Goal: Task Accomplishment & Management: Complete application form

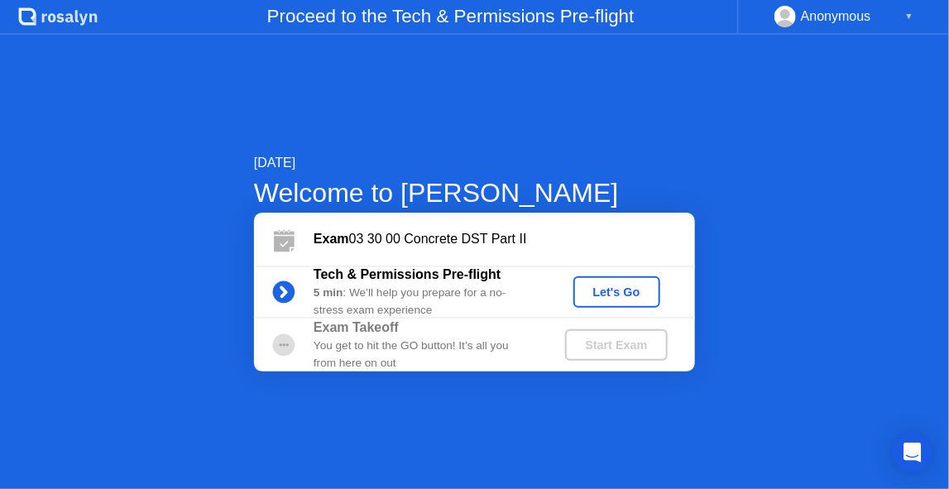
click at [629, 299] on div "Let's Go" at bounding box center [617, 291] width 74 height 13
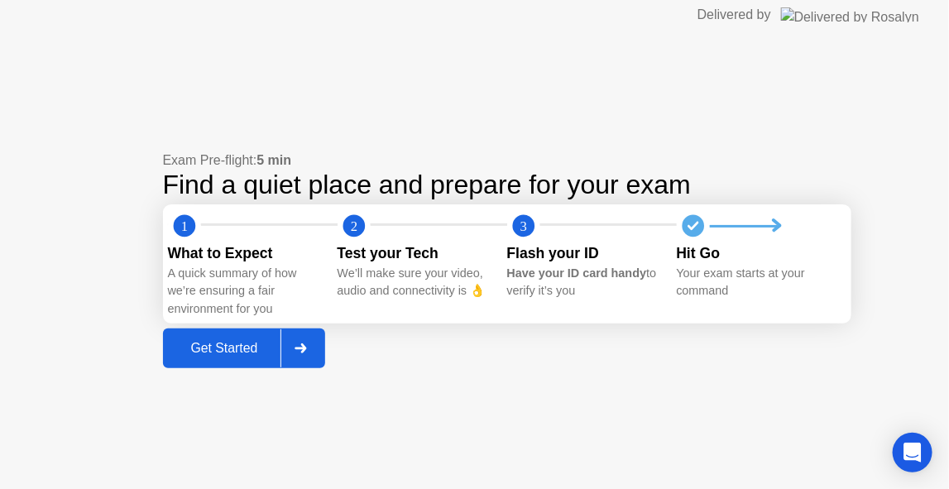
click at [236, 347] on div "Get Started" at bounding box center [224, 348] width 113 height 15
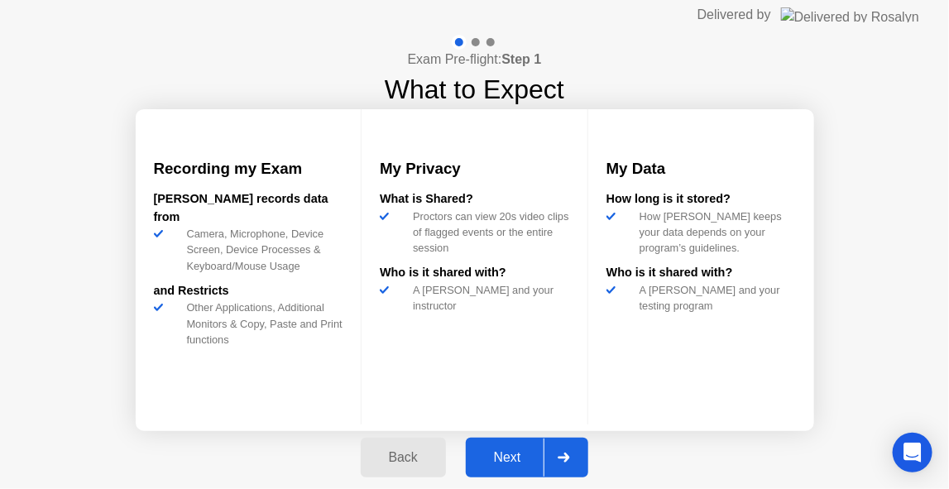
click at [516, 467] on button "Next" at bounding box center [527, 458] width 123 height 40
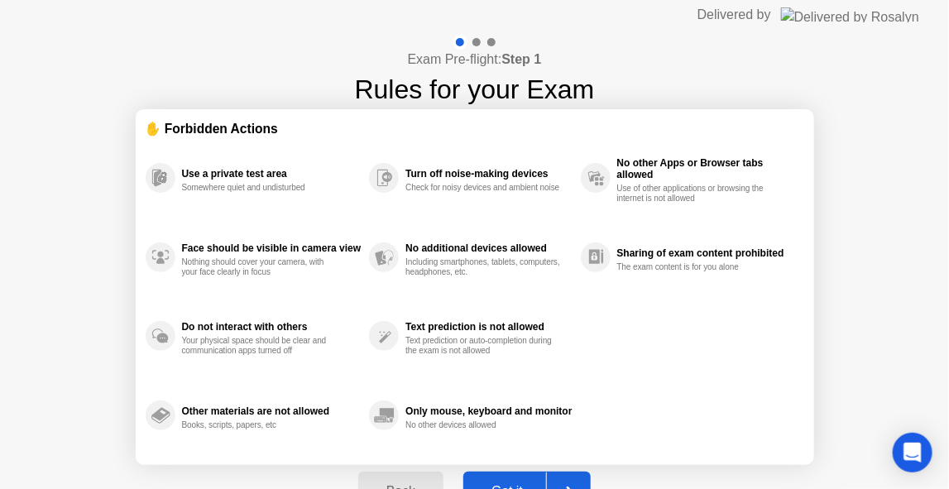
click at [518, 478] on button "Got it" at bounding box center [526, 491] width 127 height 40
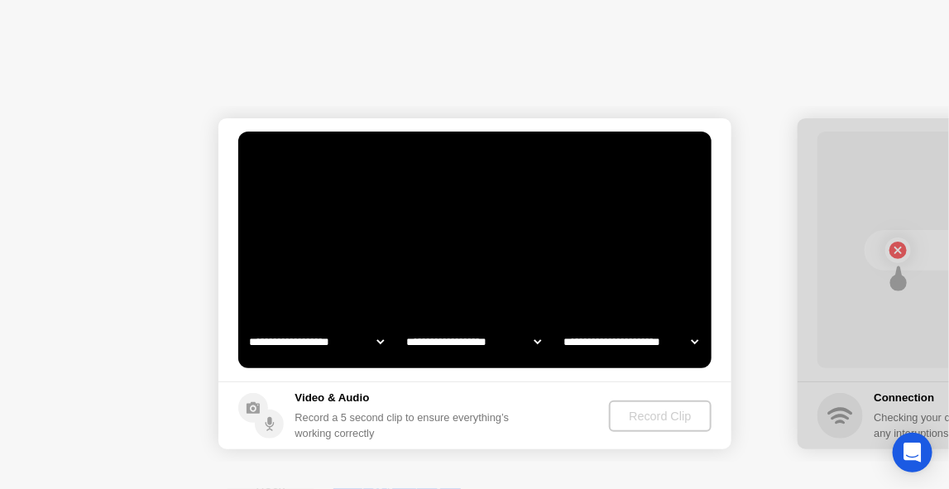
select select "**********"
select select "*******"
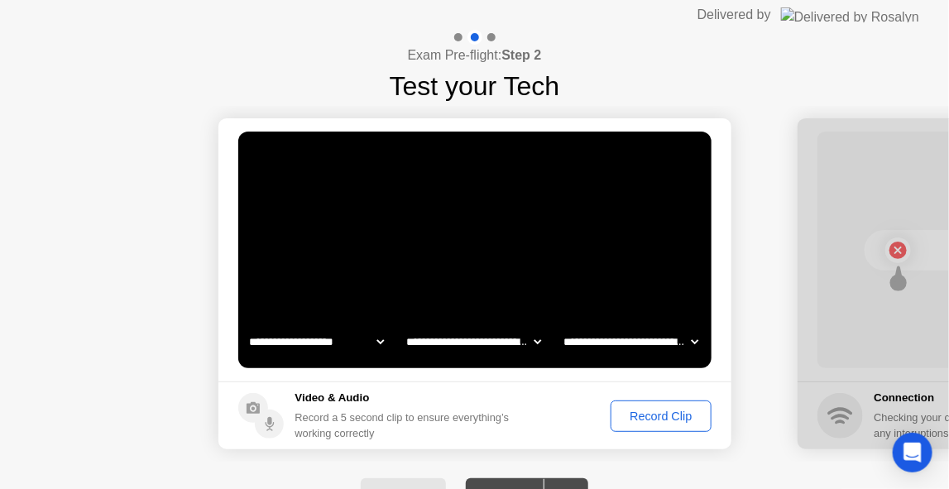
click at [681, 416] on div "Record Clip" at bounding box center [660, 415] width 88 height 13
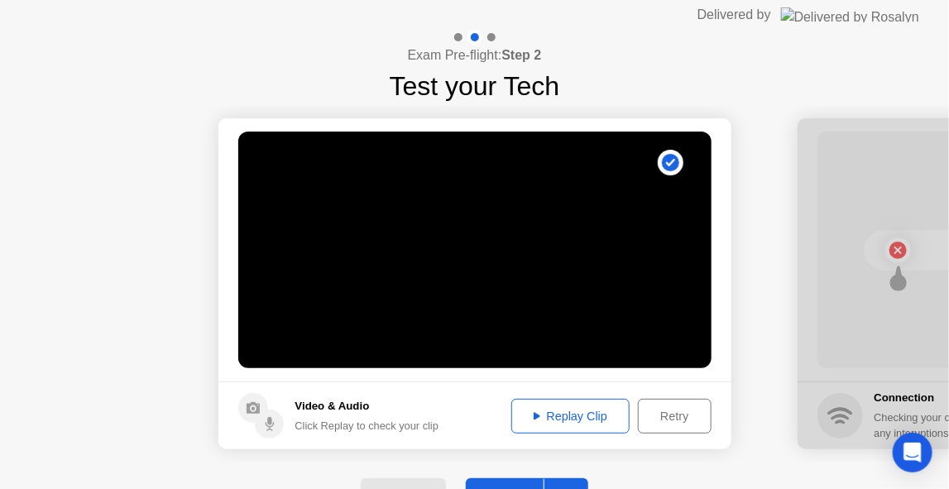
click at [597, 415] on div "Replay Clip" at bounding box center [571, 415] width 108 height 13
click at [542, 421] on div "Replay Clip" at bounding box center [571, 415] width 108 height 13
click at [664, 412] on div "Retry" at bounding box center [673, 415] width 61 height 13
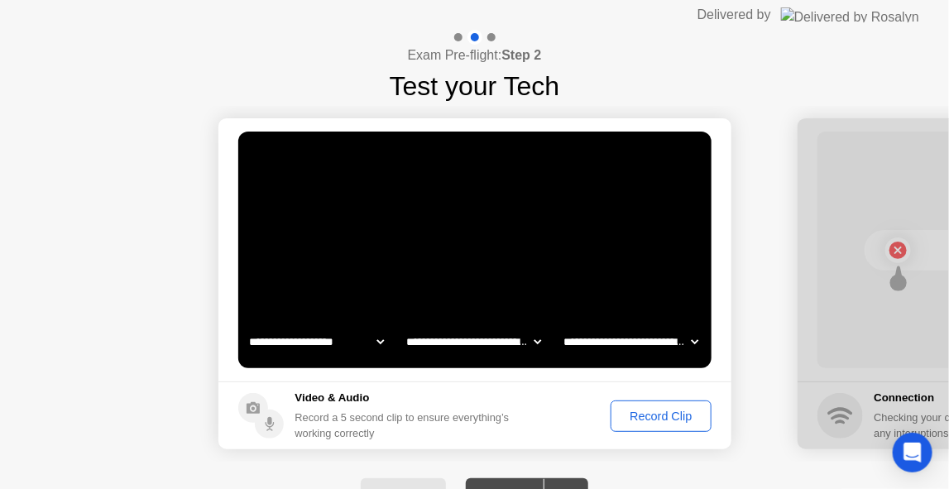
click at [652, 424] on button "Record Clip" at bounding box center [660, 415] width 100 height 31
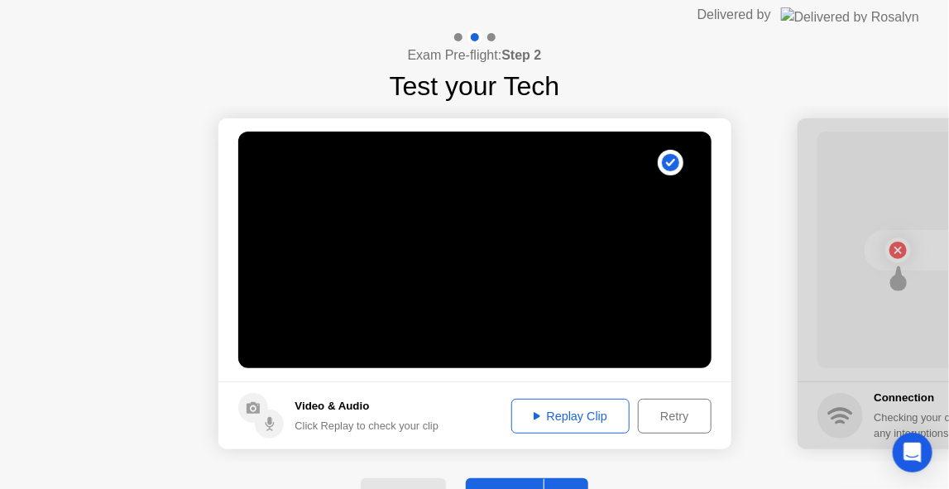
click at [596, 400] on button "Replay Clip" at bounding box center [570, 416] width 119 height 35
click at [686, 415] on div "Retry" at bounding box center [673, 415] width 61 height 13
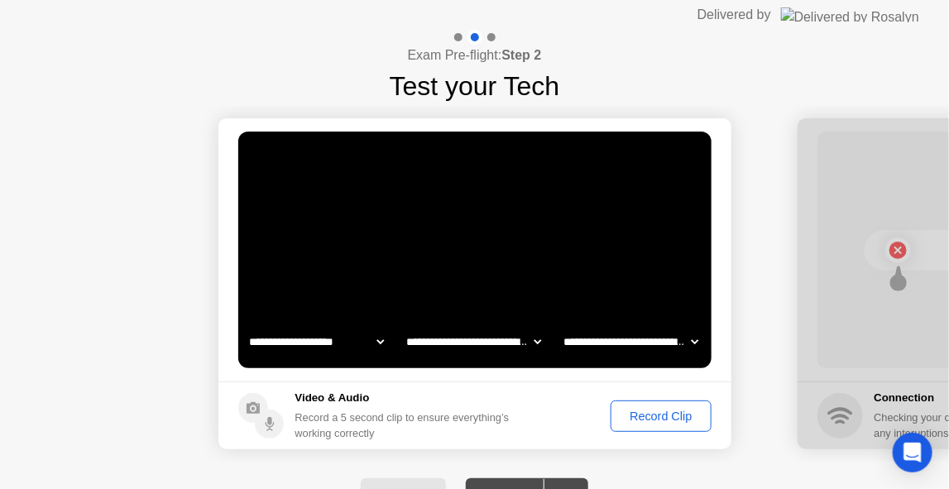
click at [686, 417] on div "Record Clip" at bounding box center [660, 415] width 88 height 13
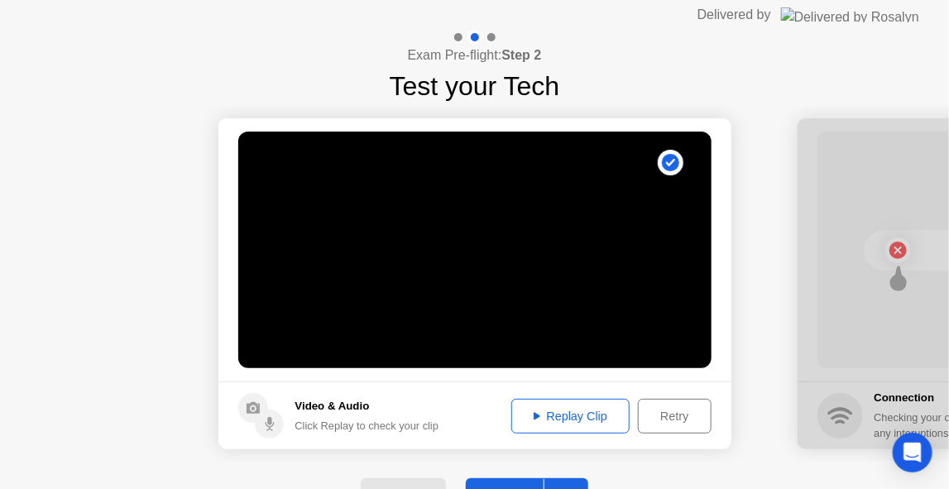
click at [605, 426] on button "Replay Clip" at bounding box center [570, 416] width 119 height 35
click at [691, 417] on div "Retry" at bounding box center [673, 415] width 61 height 13
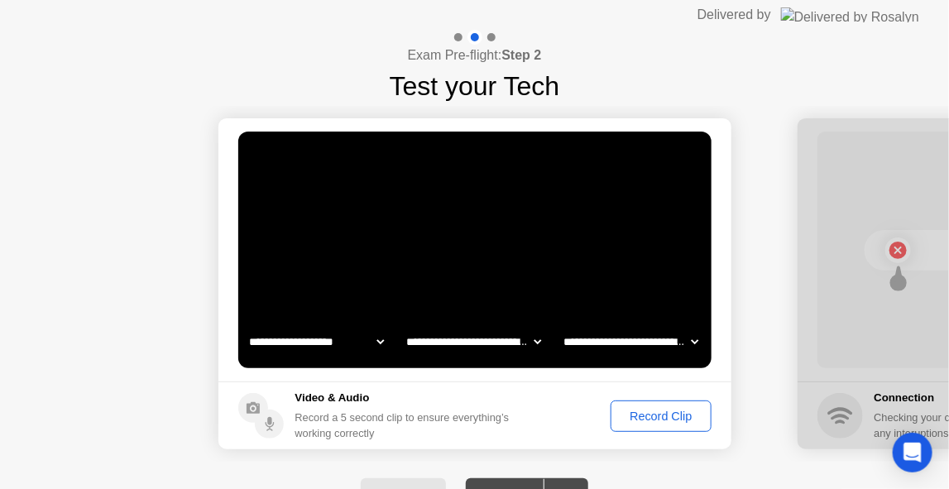
click at [660, 417] on div "Record Clip" at bounding box center [660, 415] width 88 height 13
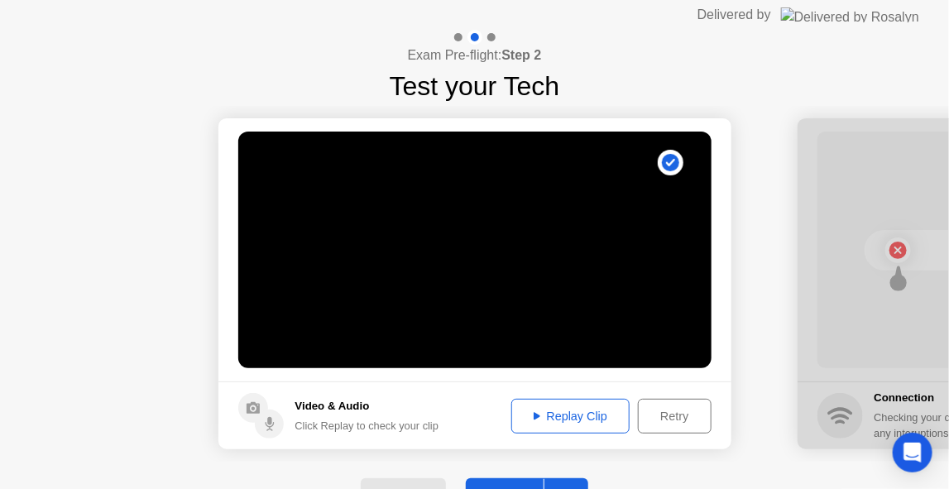
click at [581, 418] on div "Replay Clip" at bounding box center [571, 415] width 108 height 13
click at [678, 409] on div "Retry" at bounding box center [673, 415] width 61 height 13
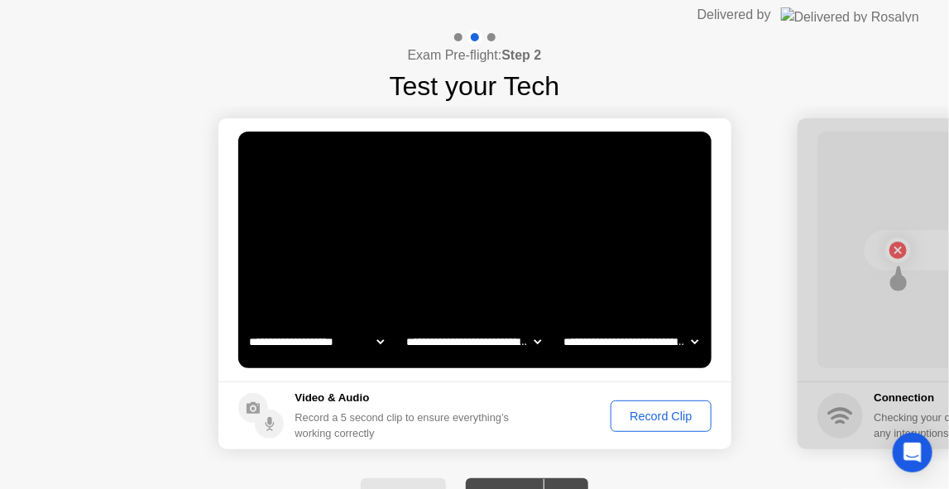
click at [678, 409] on div "Record Clip" at bounding box center [660, 415] width 88 height 13
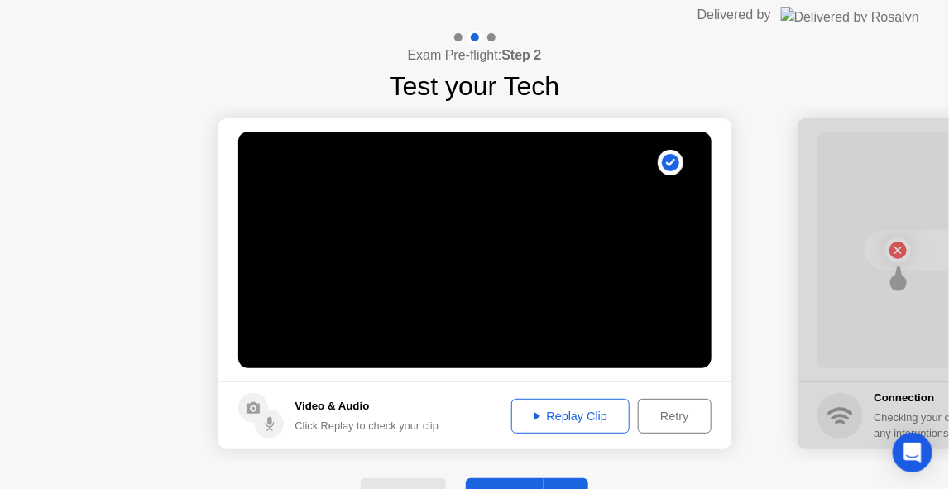
click at [601, 415] on div "Replay Clip" at bounding box center [571, 415] width 108 height 13
click at [693, 414] on div "Retry" at bounding box center [673, 415] width 61 height 13
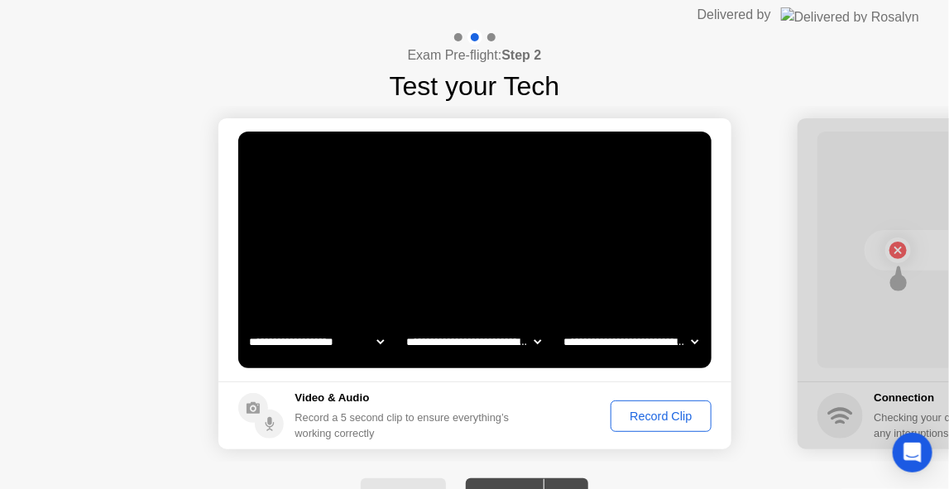
click at [677, 413] on div "Record Clip" at bounding box center [660, 415] width 88 height 13
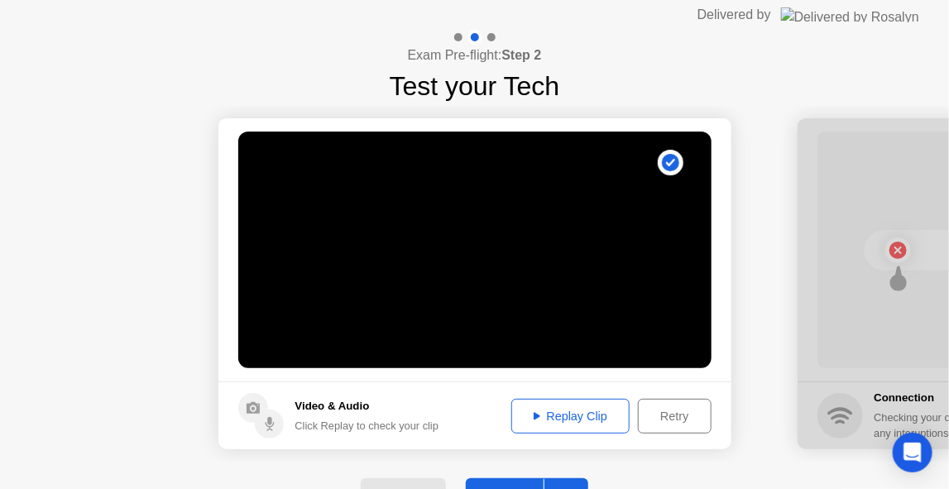
click at [605, 416] on div "Replay Clip" at bounding box center [571, 415] width 108 height 13
click at [686, 411] on div "Retry" at bounding box center [673, 415] width 61 height 13
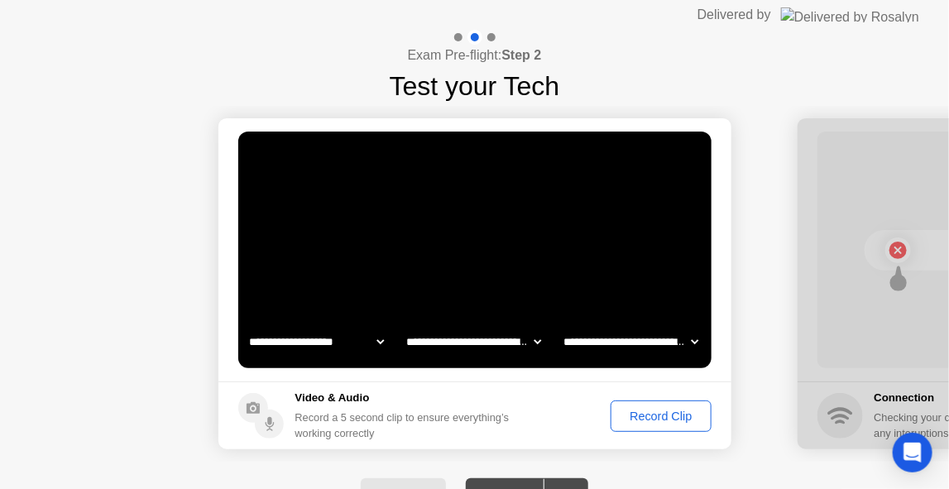
click at [663, 412] on div "Record Clip" at bounding box center [660, 415] width 88 height 13
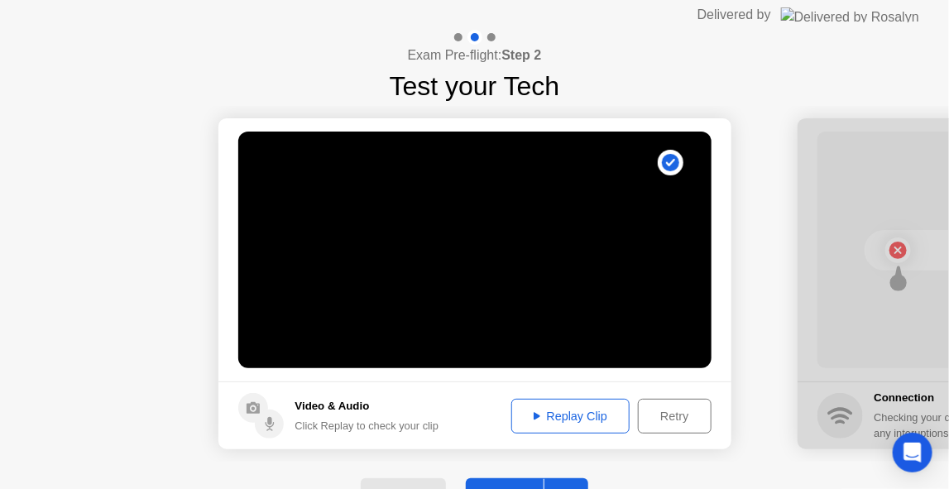
click at [538, 415] on div "Replay Clip" at bounding box center [571, 415] width 108 height 13
click at [581, 418] on div "Replay Clip" at bounding box center [571, 415] width 108 height 13
click at [666, 414] on div "Retry" at bounding box center [673, 415] width 61 height 13
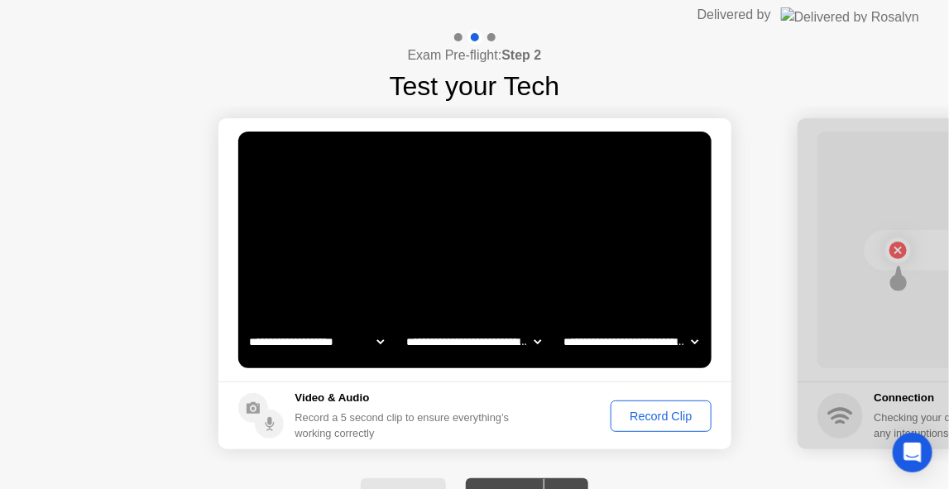
click at [666, 414] on div "Record Clip" at bounding box center [660, 415] width 88 height 13
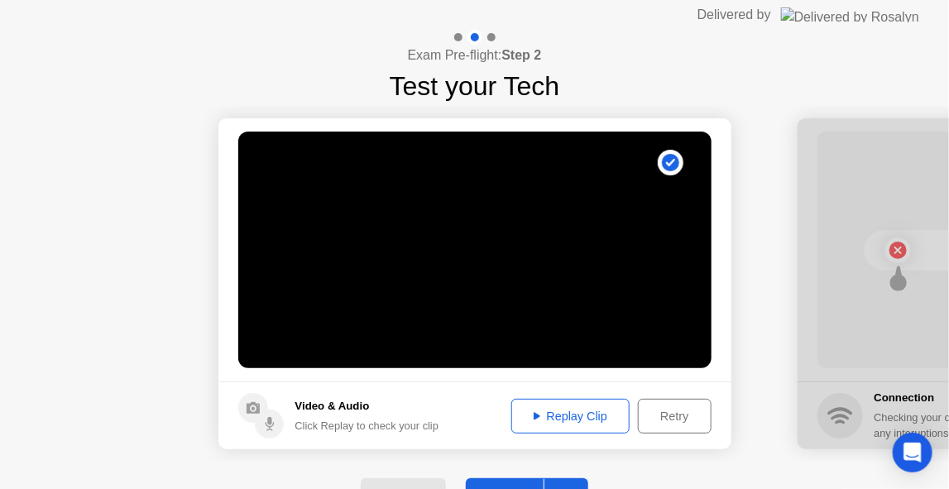
click at [602, 426] on button "Replay Clip" at bounding box center [570, 416] width 119 height 35
click at [673, 402] on button "Retry" at bounding box center [674, 416] width 73 height 35
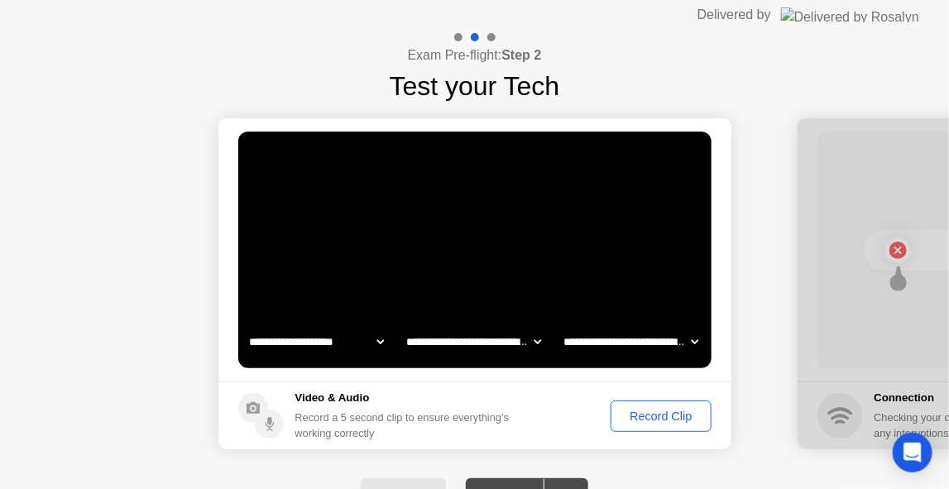
click at [663, 409] on div "Record Clip" at bounding box center [660, 415] width 88 height 13
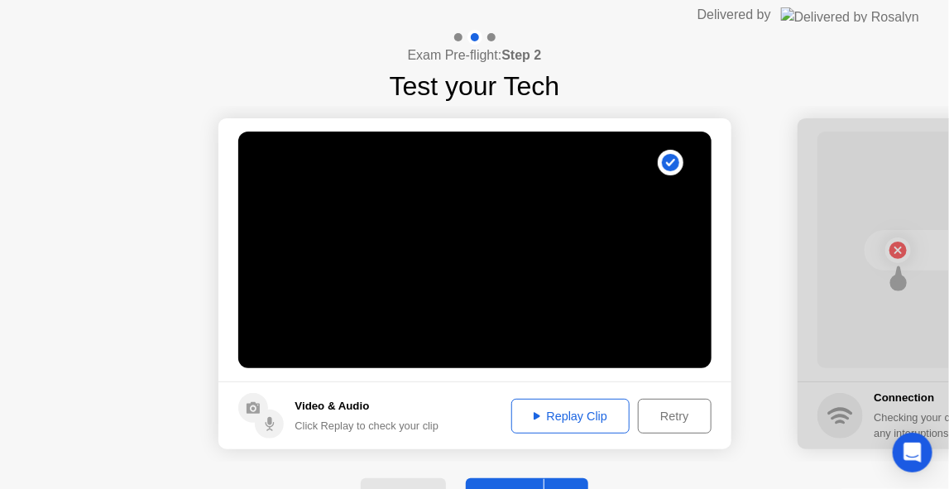
click at [600, 409] on div "Replay Clip" at bounding box center [571, 415] width 108 height 13
click at [681, 424] on button "Retry" at bounding box center [674, 416] width 73 height 35
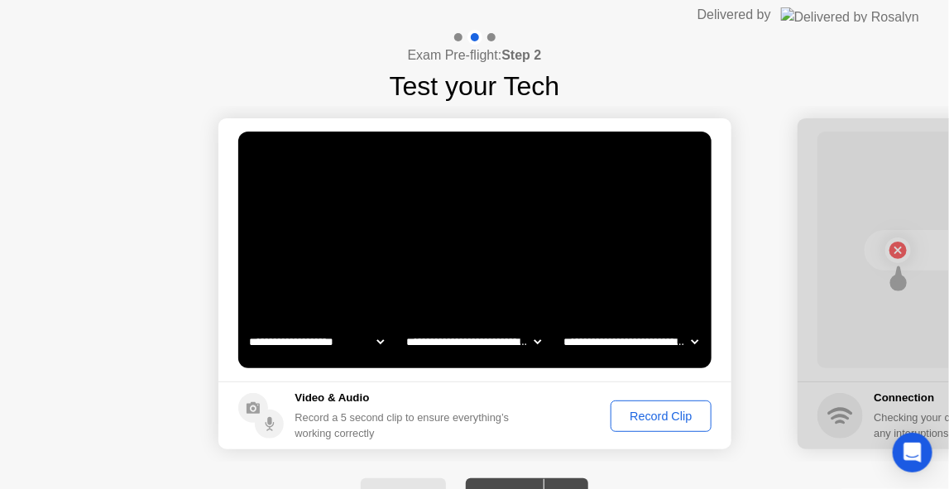
click at [637, 409] on div "Record Clip" at bounding box center [660, 415] width 88 height 13
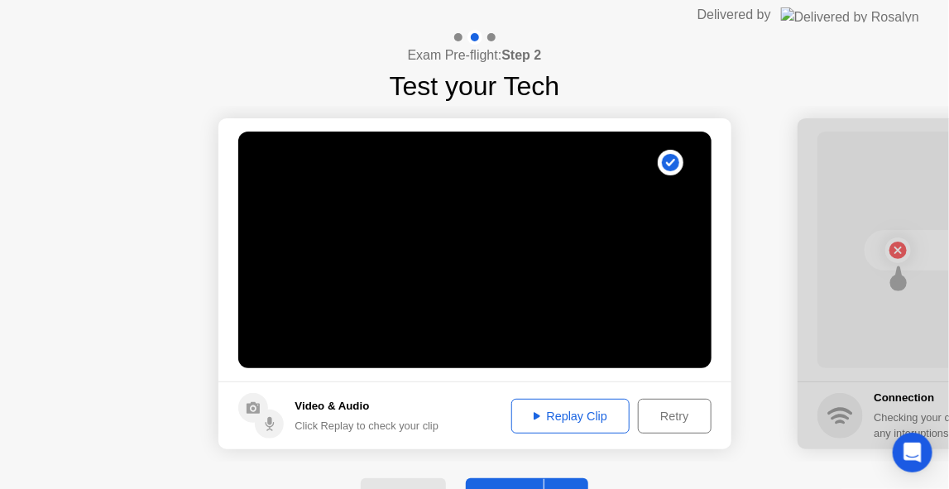
click at [581, 416] on div "Replay Clip" at bounding box center [571, 415] width 108 height 13
click at [655, 424] on button "Retry" at bounding box center [674, 416] width 73 height 35
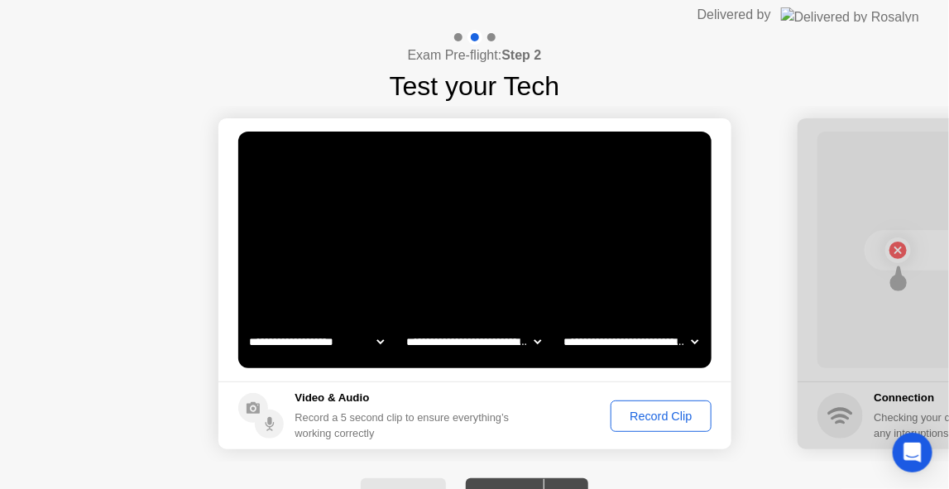
click at [714, 392] on footer "Video & Audio Record a 5 second clip to ensure everything’s working correctly R…" at bounding box center [474, 415] width 513 height 68
click at [668, 425] on button "Record Clip" at bounding box center [660, 415] width 100 height 31
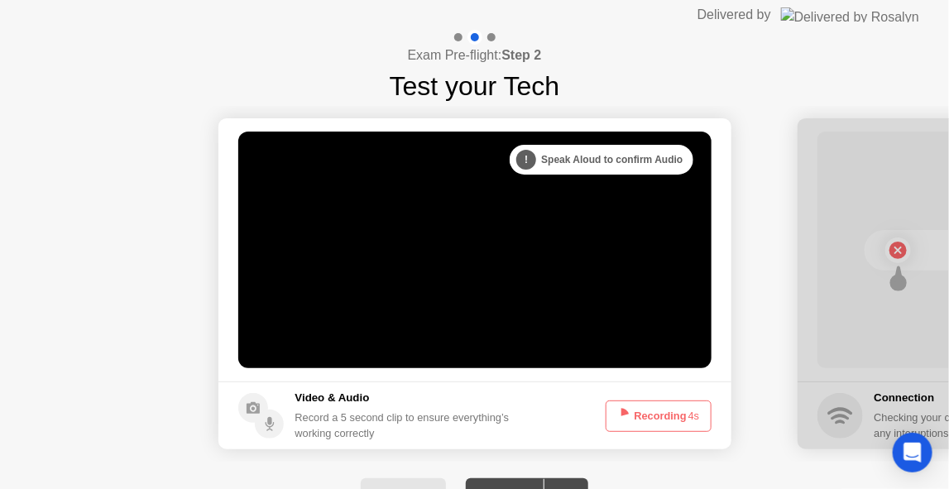
click at [668, 425] on button "Recording 4s" at bounding box center [658, 415] width 106 height 31
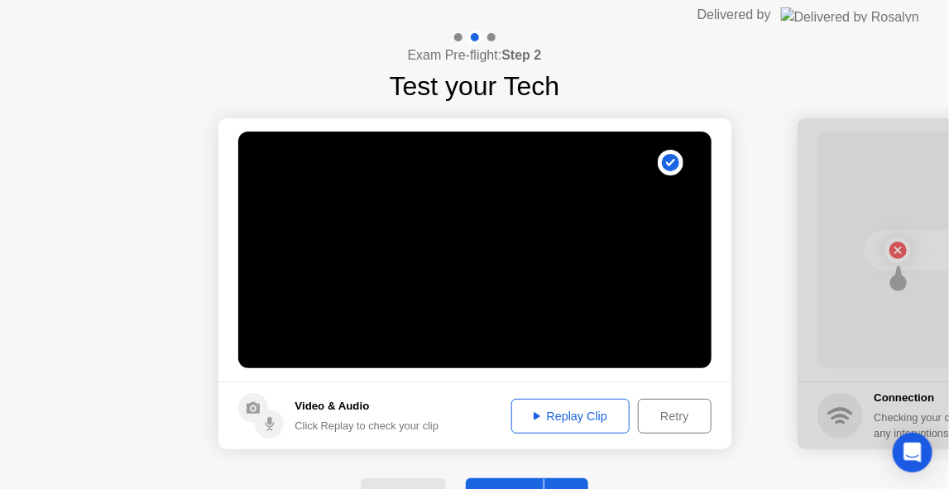
click at [665, 423] on div "Retry" at bounding box center [673, 415] width 61 height 13
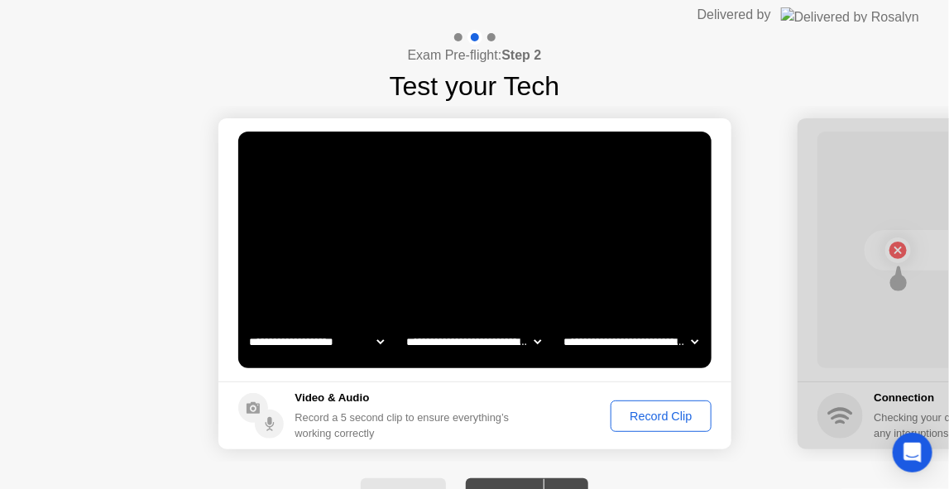
click at [665, 423] on div "Record Clip" at bounding box center [660, 415] width 88 height 13
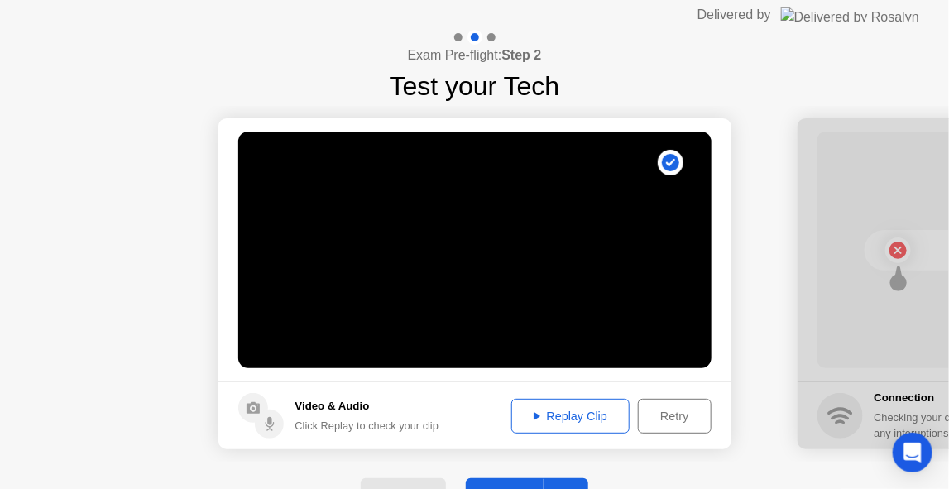
click at [602, 415] on div "Replay Clip" at bounding box center [571, 415] width 108 height 13
click at [677, 410] on div "Retry" at bounding box center [673, 415] width 61 height 13
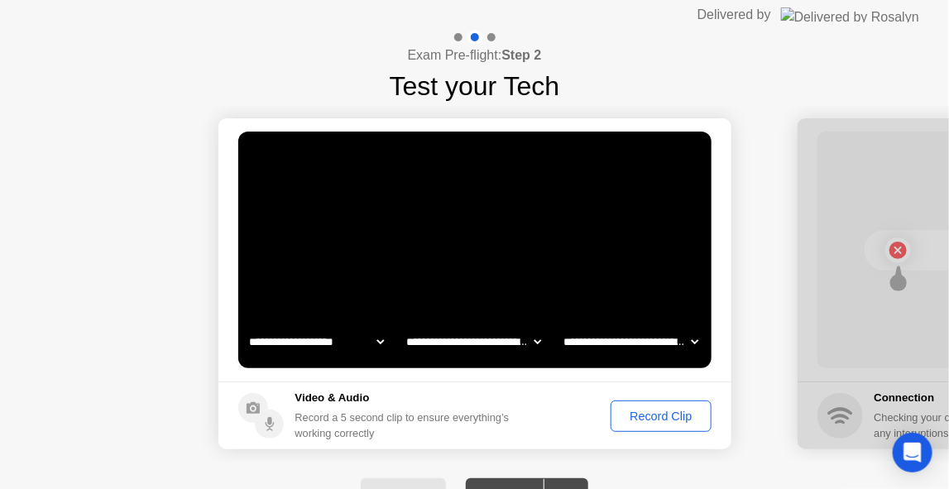
click at [665, 423] on div "Record Clip" at bounding box center [660, 415] width 88 height 13
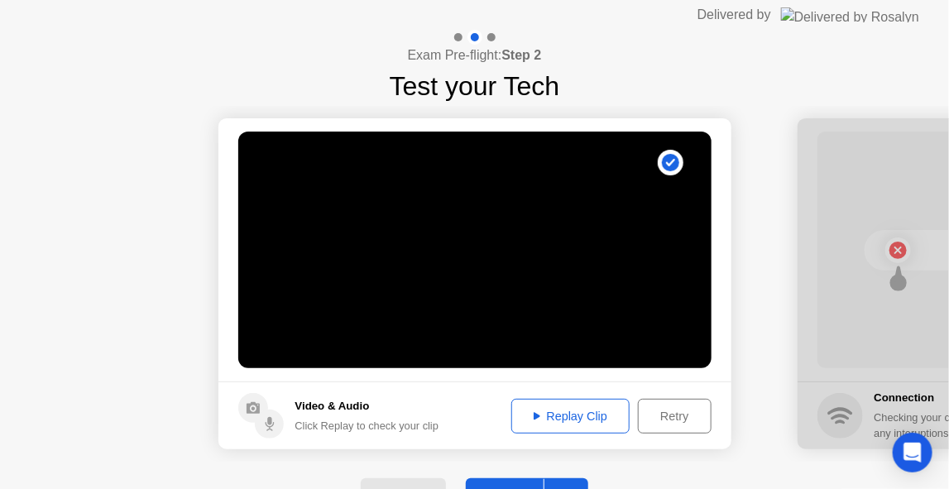
click at [560, 411] on div "Replay Clip" at bounding box center [571, 415] width 108 height 13
click at [538, 479] on button "Next" at bounding box center [527, 498] width 123 height 40
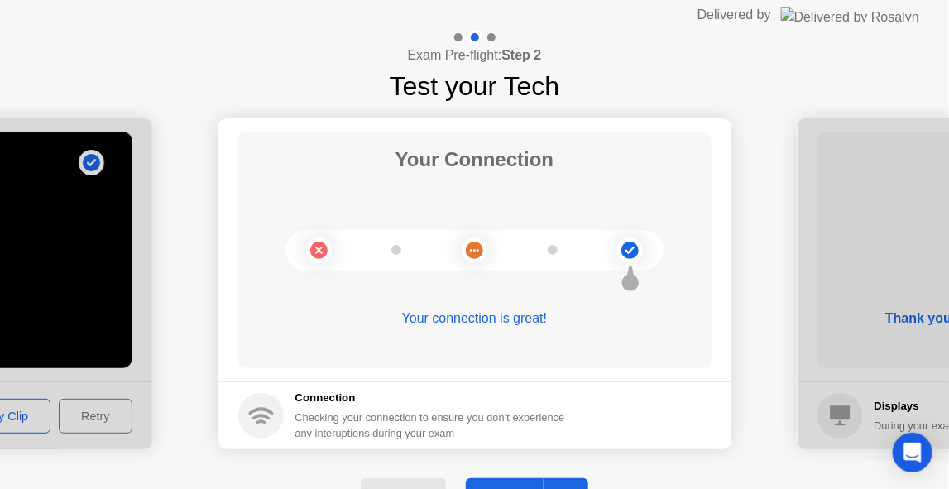
click at [553, 483] on div at bounding box center [563, 498] width 40 height 38
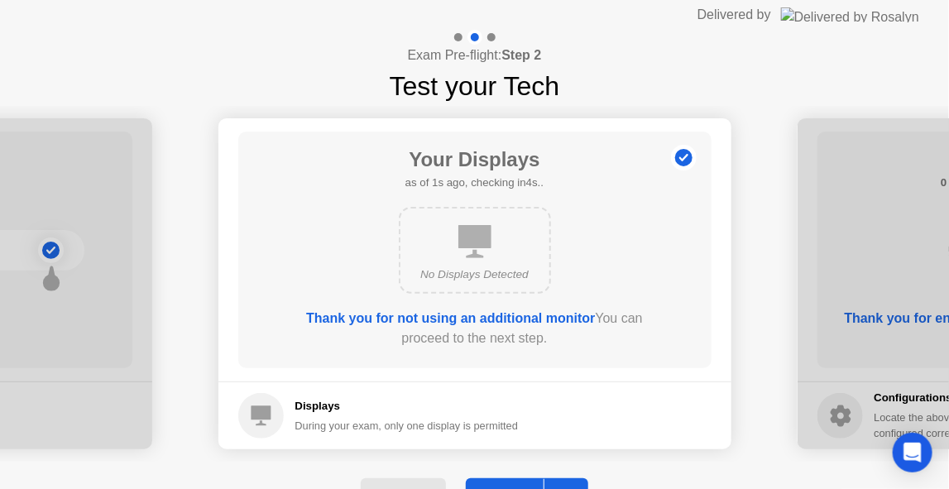
click at [553, 483] on div at bounding box center [563, 498] width 40 height 38
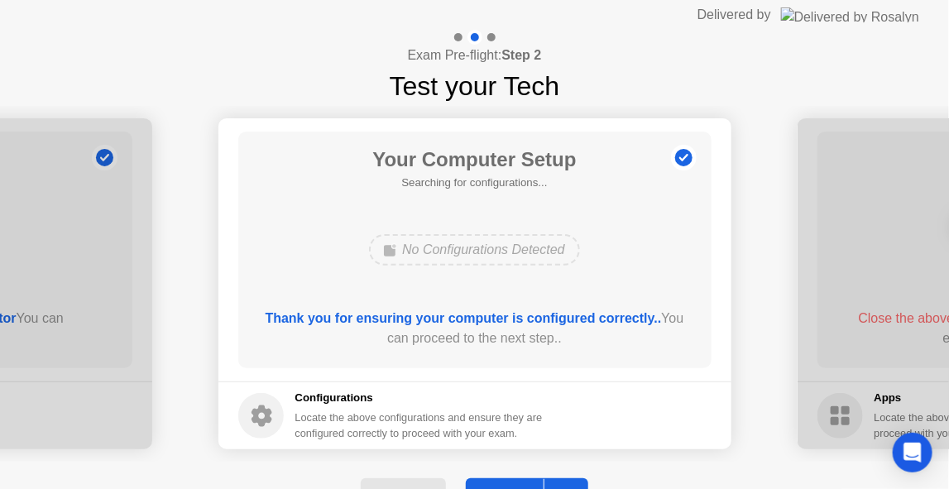
click at [553, 483] on div at bounding box center [563, 498] width 40 height 38
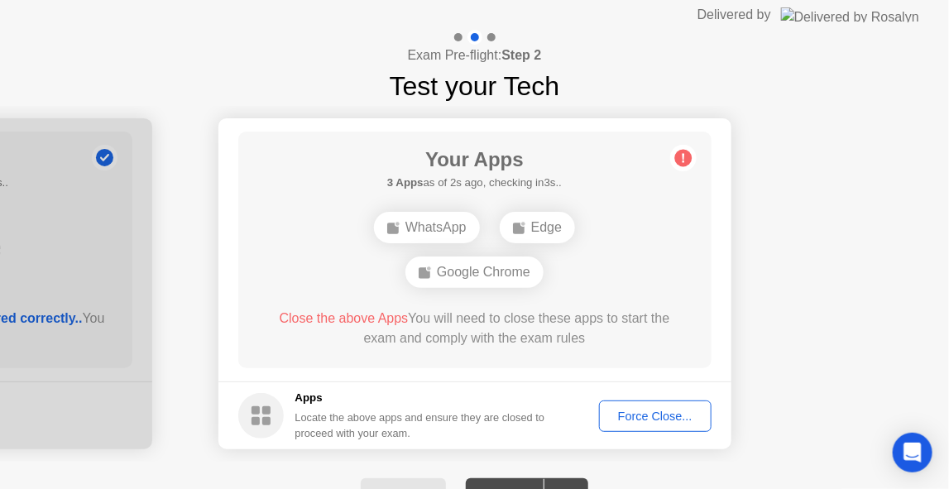
click at [683, 160] on circle at bounding box center [682, 158] width 17 height 17
click at [376, 335] on div "Close the above Apps You will need to close these apps to start the exam and co…" at bounding box center [474, 329] width 426 height 40
click at [376, 309] on div "Close the above Apps You will need to close these apps to start the exam and co…" at bounding box center [474, 329] width 426 height 40
click at [352, 318] on span "Close the above Apps" at bounding box center [344, 318] width 129 height 14
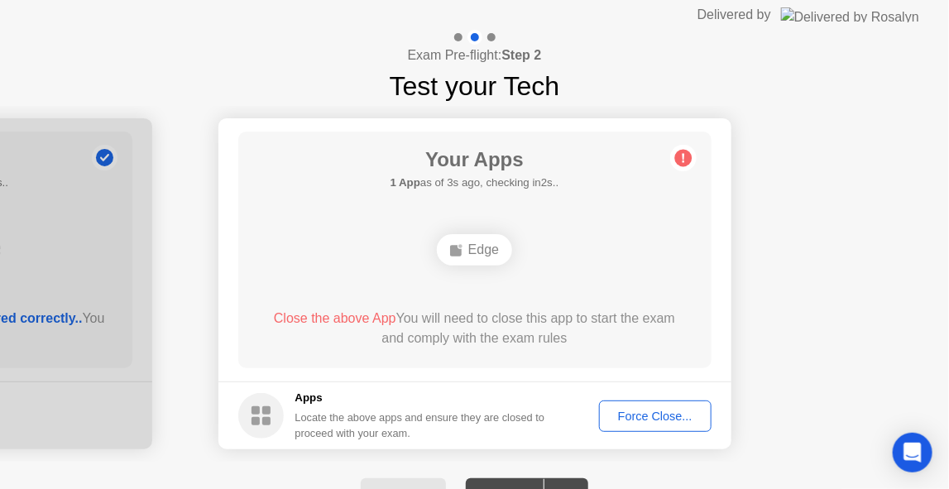
click at [535, 256] on div "Edge" at bounding box center [474, 249] width 379 height 45
click at [535, 245] on div "Edge" at bounding box center [474, 249] width 379 height 45
click at [676, 160] on circle at bounding box center [682, 158] width 17 height 17
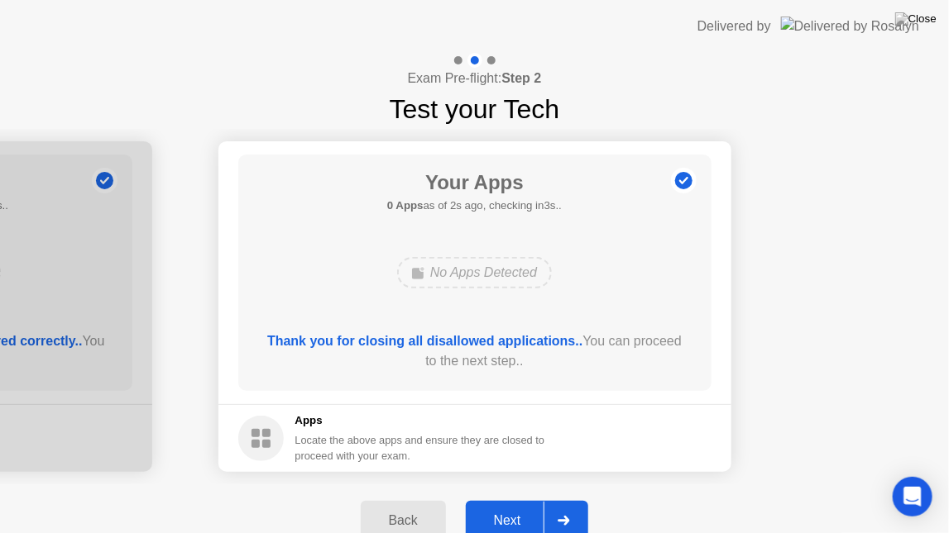
click at [490, 488] on div "Next" at bounding box center [508, 521] width 74 height 15
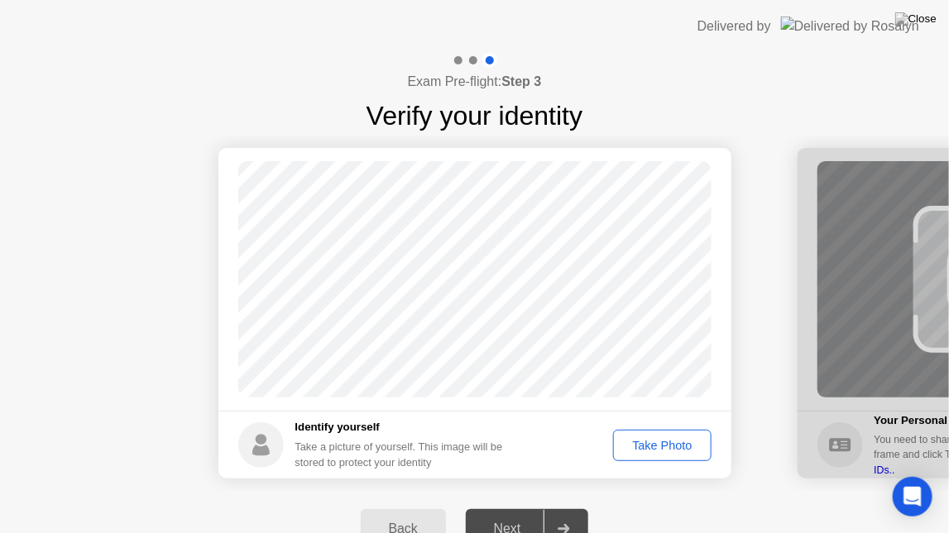
click at [686, 441] on div "Take Photo" at bounding box center [662, 445] width 86 height 13
click at [509, 488] on div "Next" at bounding box center [508, 529] width 74 height 15
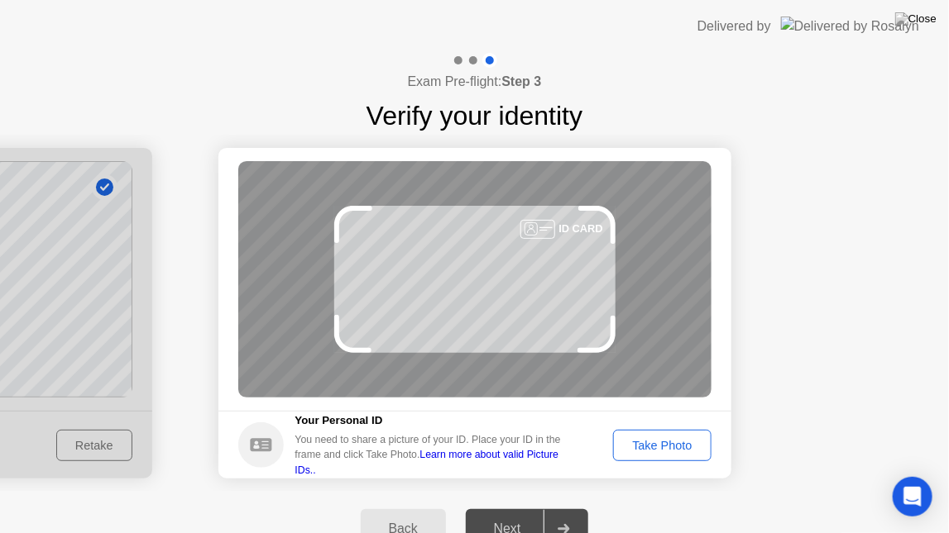
click at [657, 449] on div "Take Photo" at bounding box center [662, 445] width 86 height 13
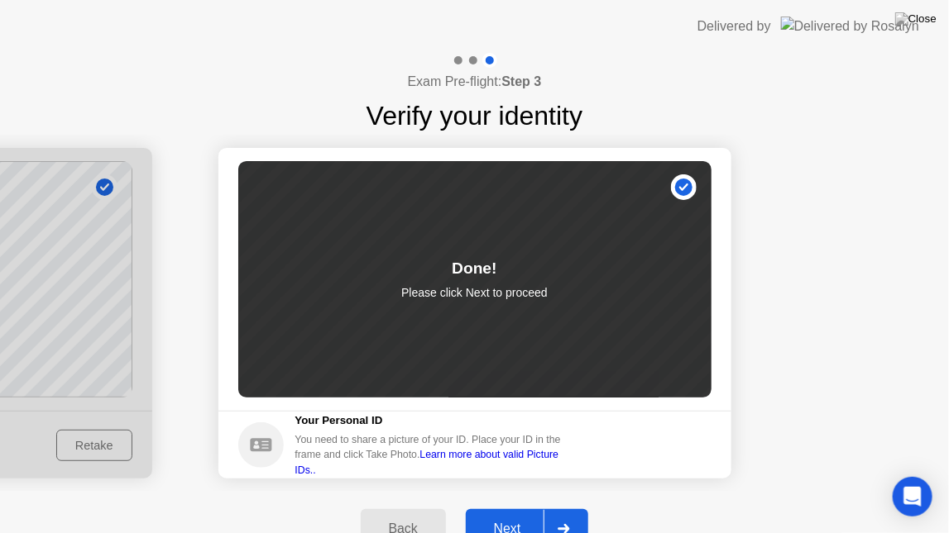
click at [508, 488] on div "Next" at bounding box center [508, 529] width 74 height 15
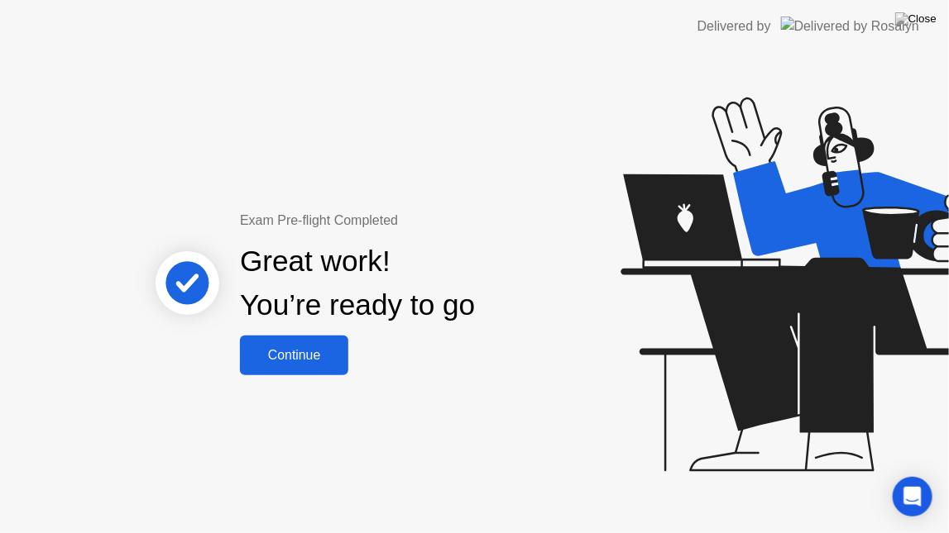
click at [285, 359] on div "Continue" at bounding box center [294, 355] width 98 height 15
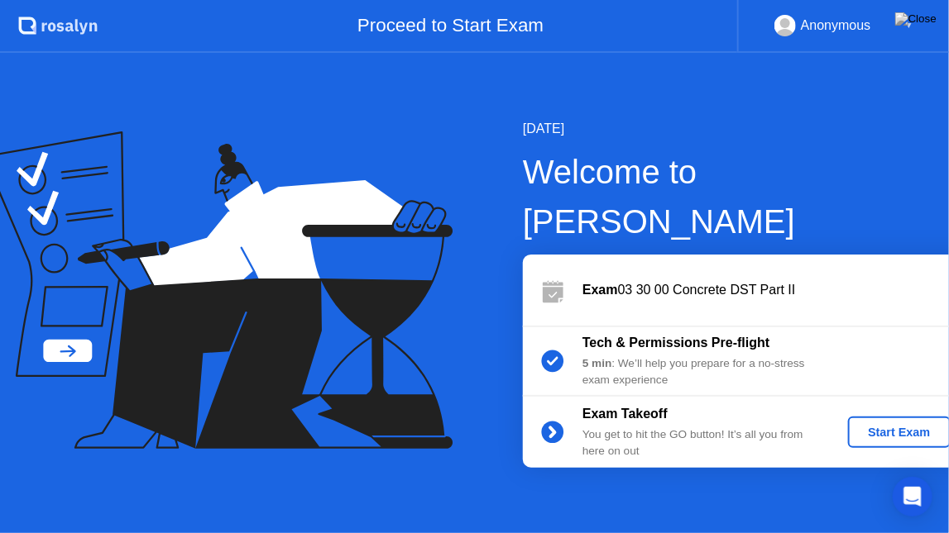
click at [876, 426] on div "Start Exam" at bounding box center [898, 432] width 88 height 13
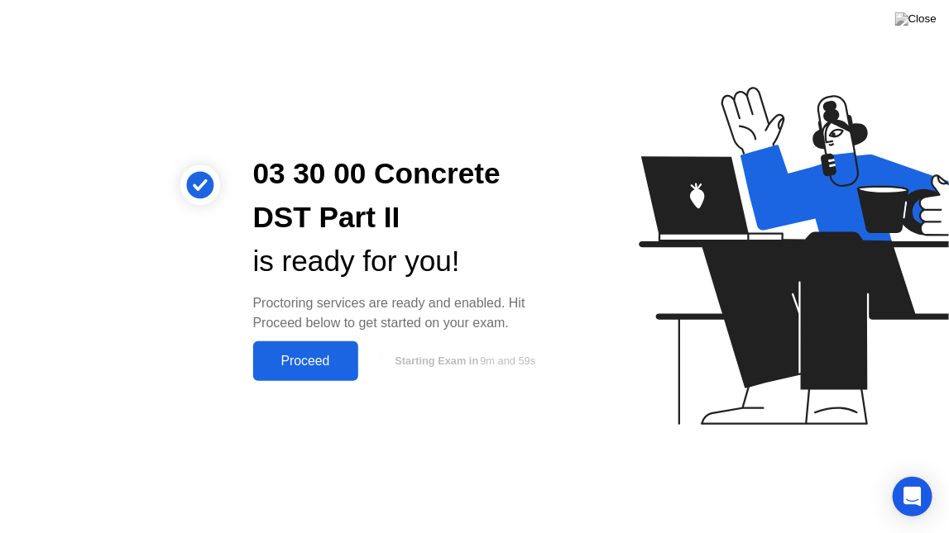
click at [326, 358] on div "Proceed" at bounding box center [305, 361] width 95 height 15
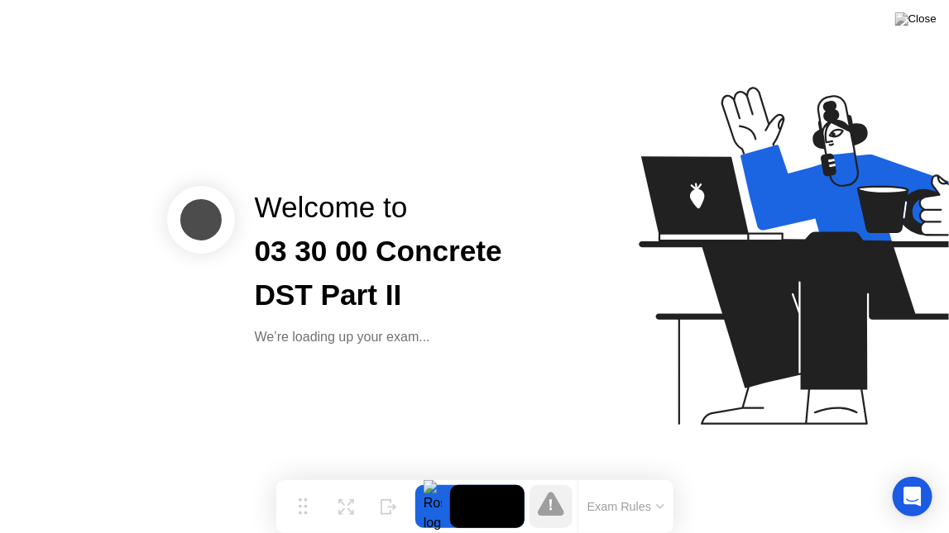
drag, startPoint x: 490, startPoint y: 27, endPoint x: 490, endPoint y: 105, distance: 77.7
click at [490, 105] on div "Welcome to 03 30 00 Concrete DST Part II We’re loading up your exam..." at bounding box center [474, 266] width 949 height 533
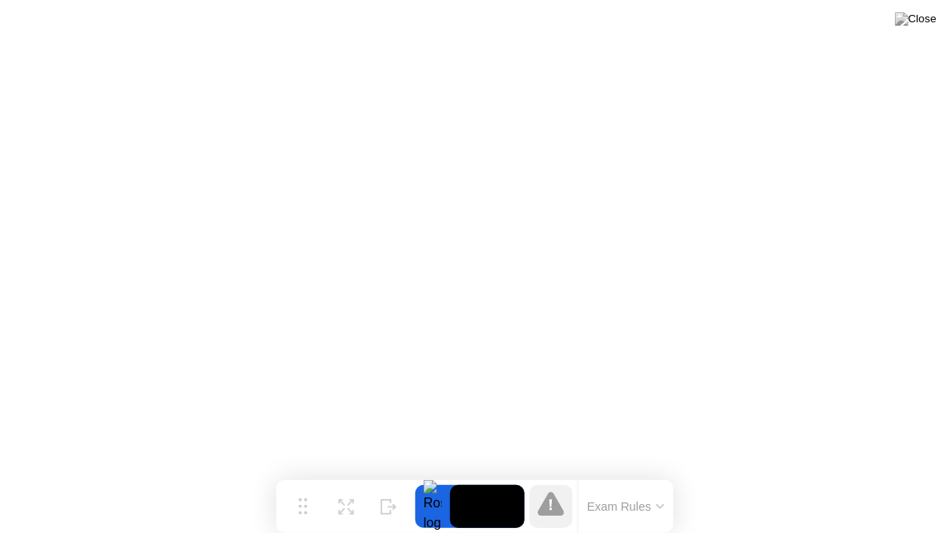
click at [627, 488] on button "Exam Rules" at bounding box center [626, 507] width 88 height 15
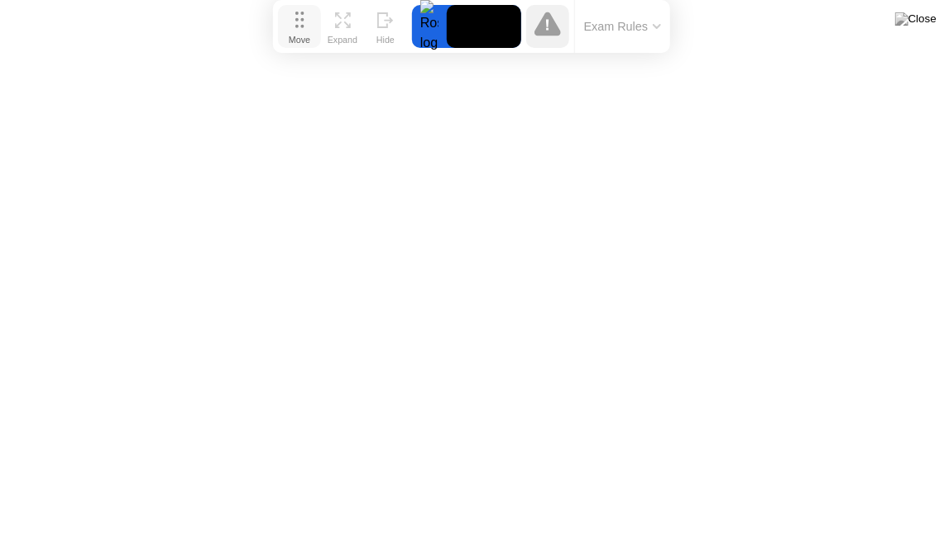
drag, startPoint x: 301, startPoint y: 500, endPoint x: 296, endPoint y: 5, distance: 494.6
click at [296, 5] on button "Move" at bounding box center [299, 26] width 43 height 43
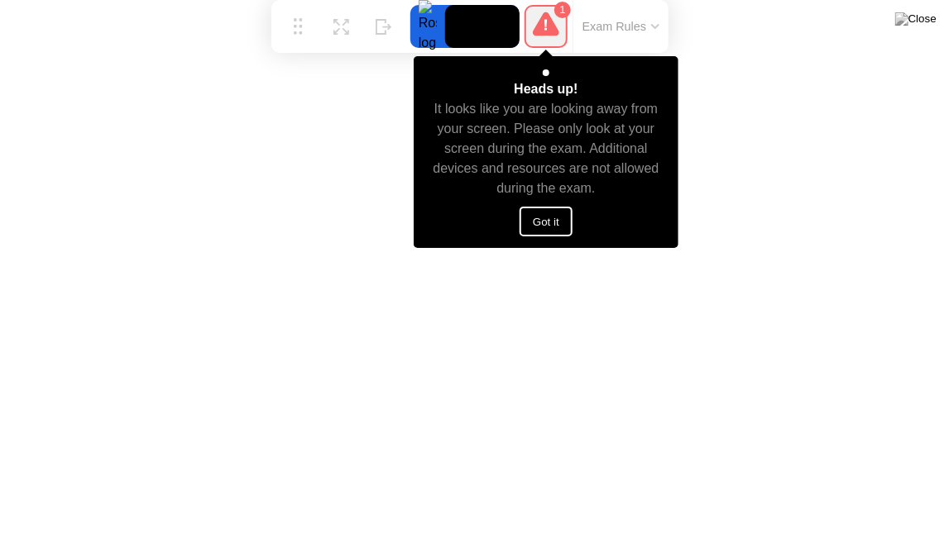
click at [553, 228] on button "Got it" at bounding box center [545, 222] width 53 height 30
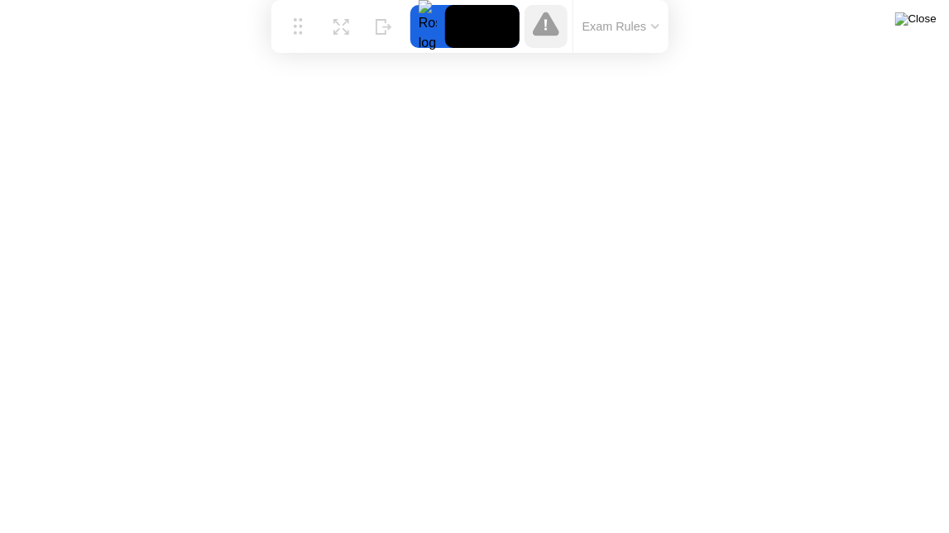
click at [924, 26] on img at bounding box center [915, 18] width 41 height 13
